Goal: Task Accomplishment & Management: Manage account settings

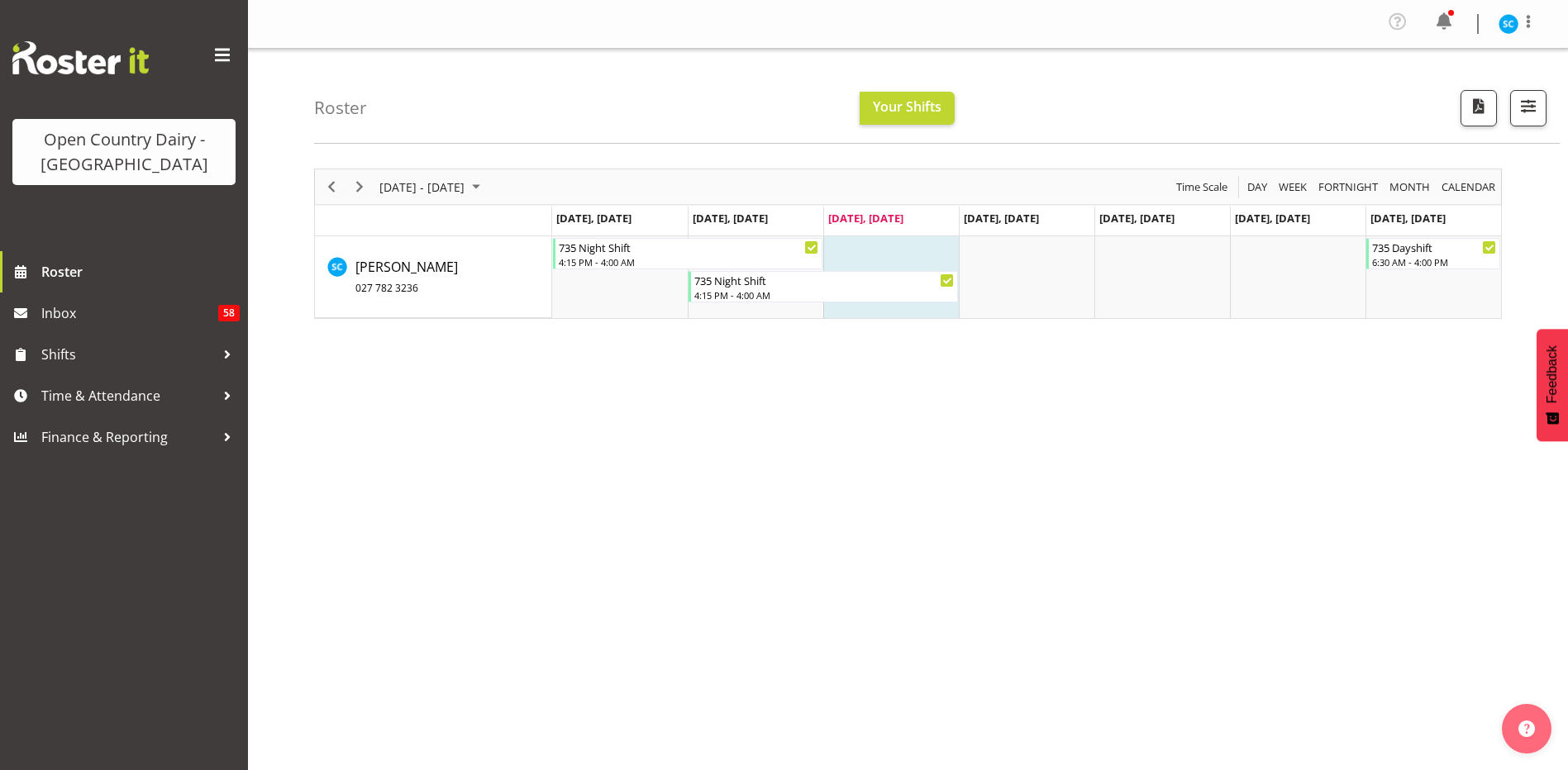
click at [1536, 31] on div at bounding box center [1528, 24] width 20 height 25
click at [1468, 57] on link "Profile" at bounding box center [1459, 61] width 159 height 29
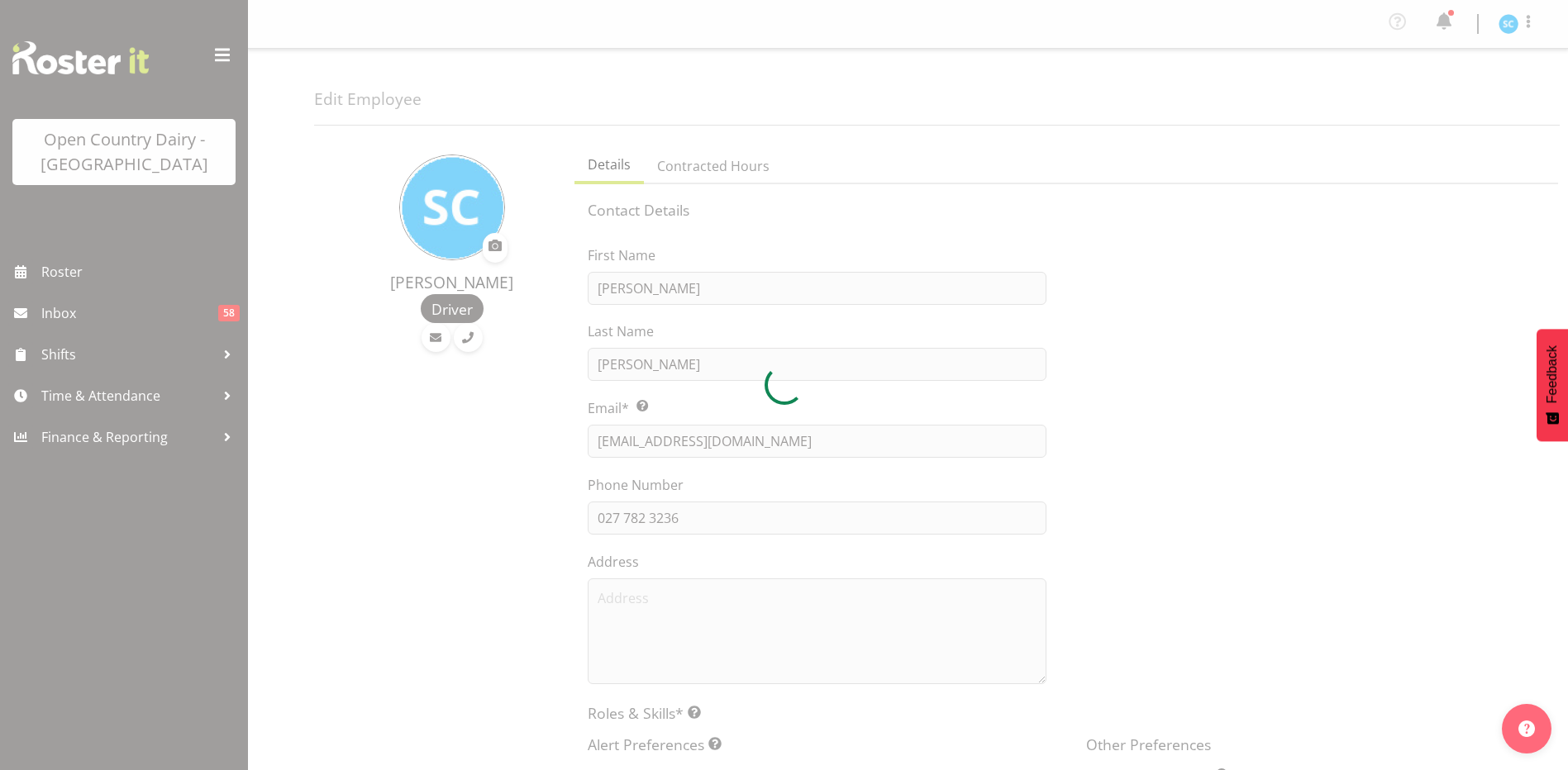
select select "TimelineWeek"
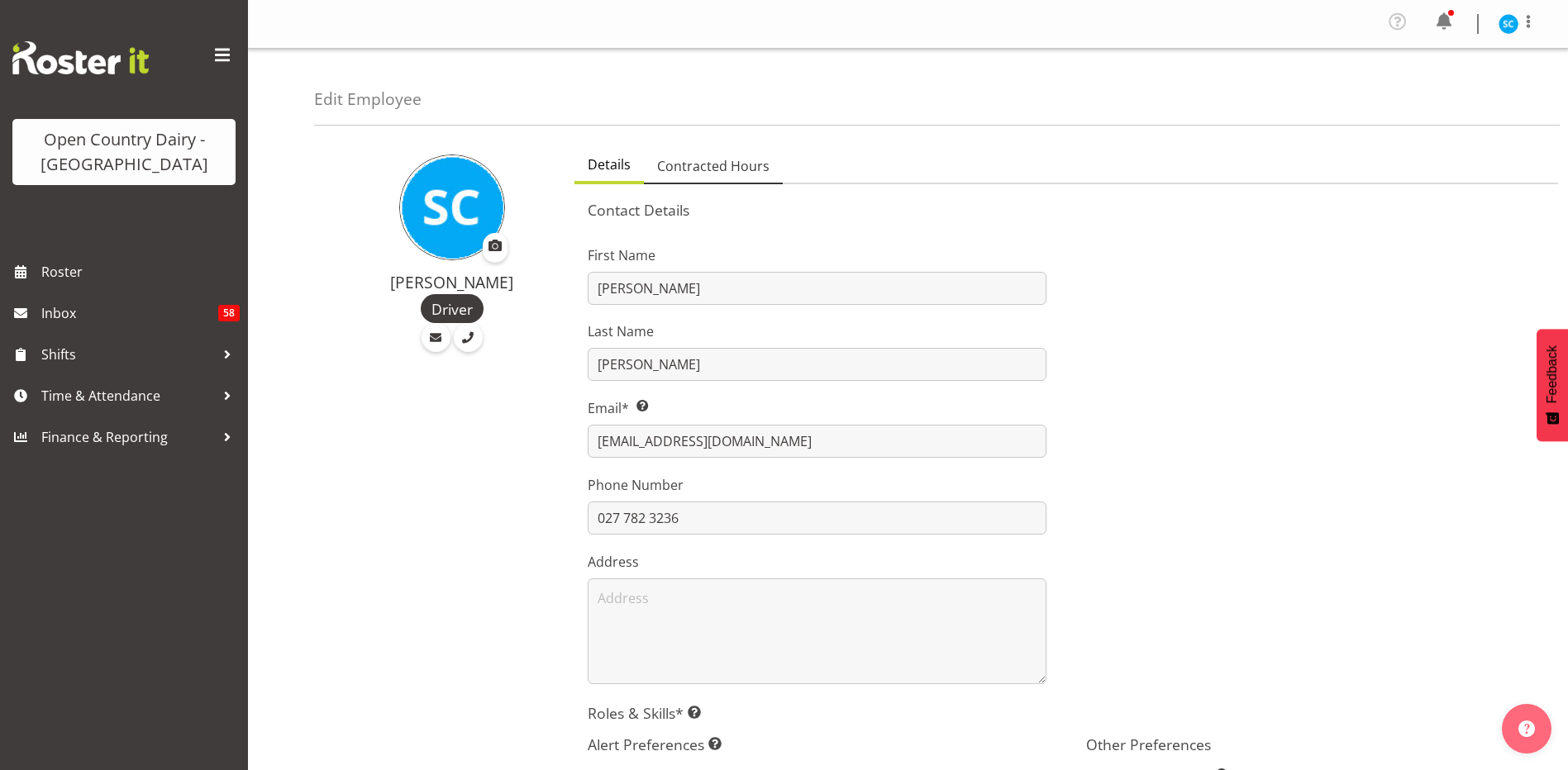
click at [716, 165] on span "Contracted Hours" at bounding box center [713, 166] width 113 height 20
